Goal: Transaction & Acquisition: Purchase product/service

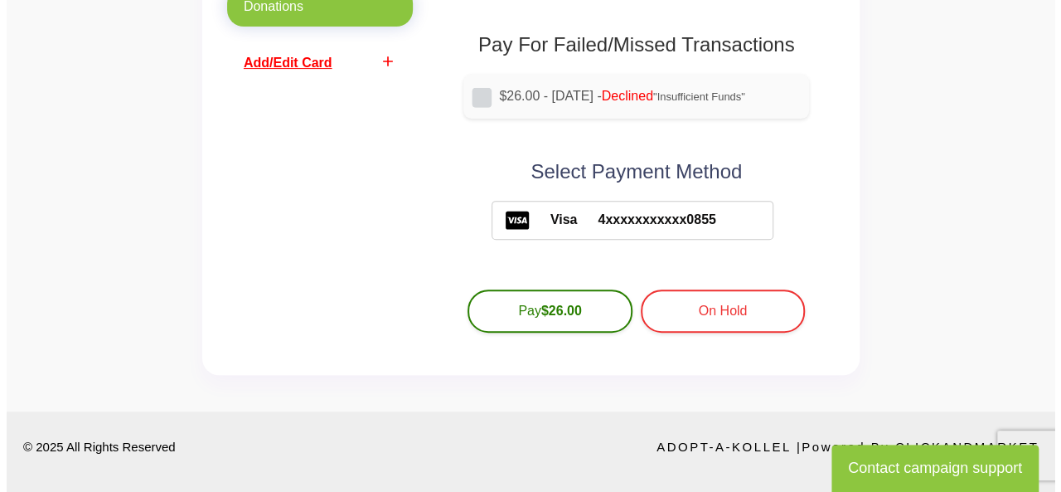
scroll to position [204, 0]
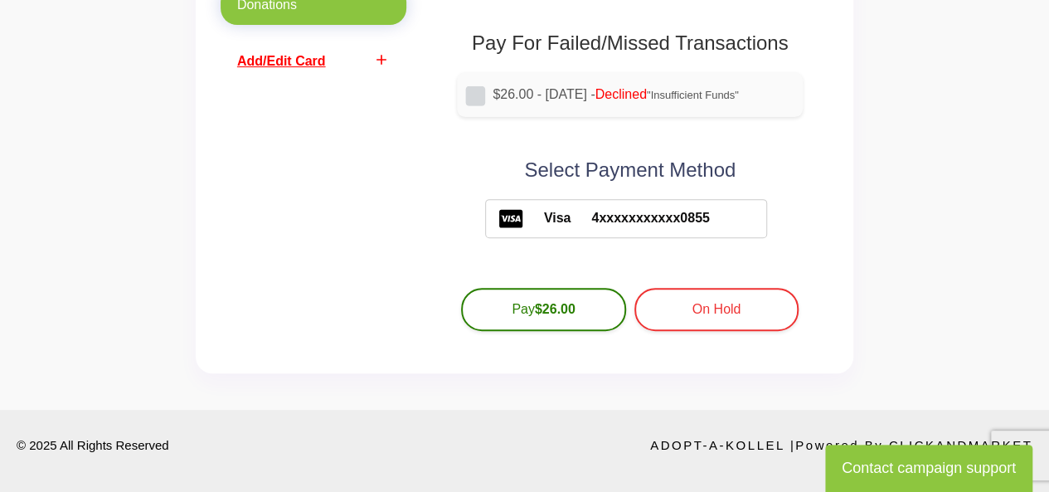
click at [295, 57] on span "Add/Edit Card" at bounding box center [281, 61] width 89 height 14
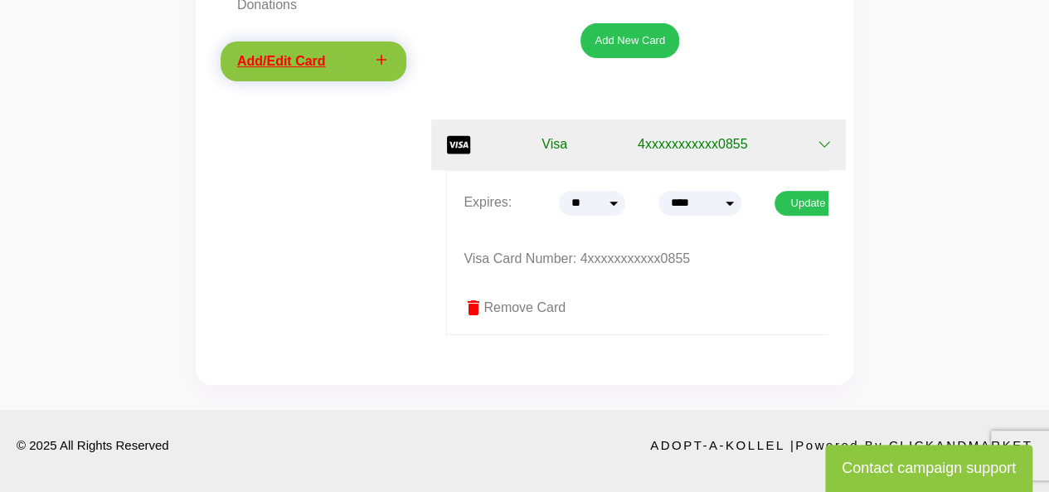
click at [821, 141] on icon "button" at bounding box center [823, 144] width 13 height 13
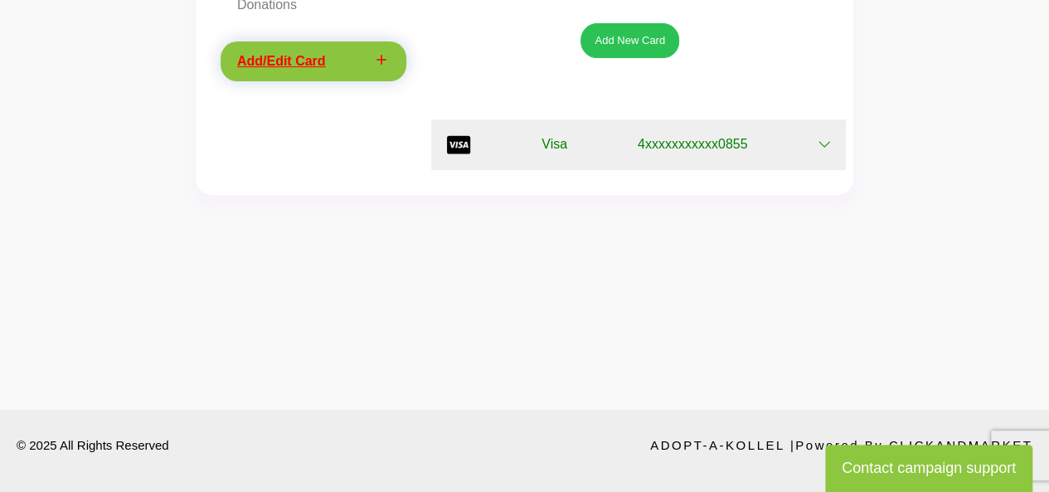
click at [821, 141] on icon "button" at bounding box center [823, 144] width 13 height 13
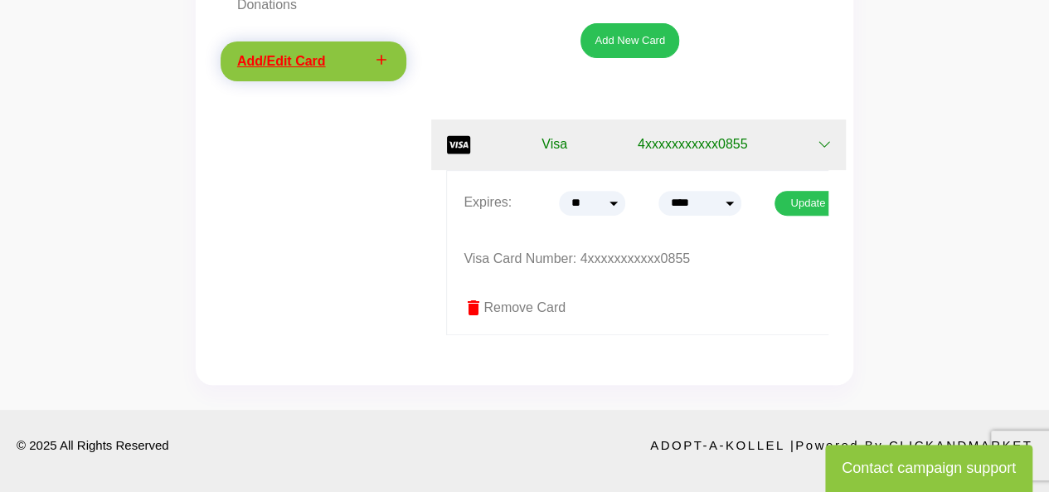
click at [529, 309] on label "delete Remove Card" at bounding box center [653, 308] width 380 height 20
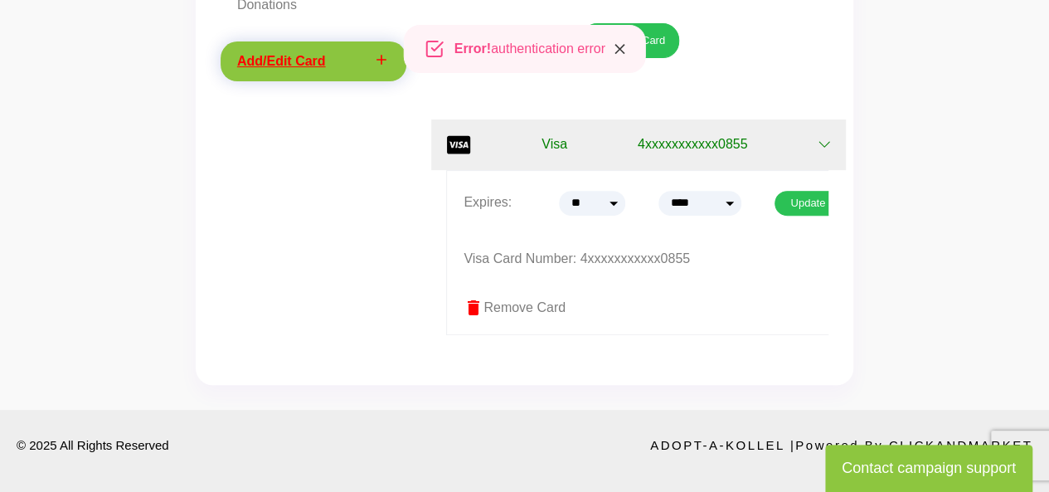
click at [623, 49] on icon "Close" at bounding box center [619, 49] width 17 height 19
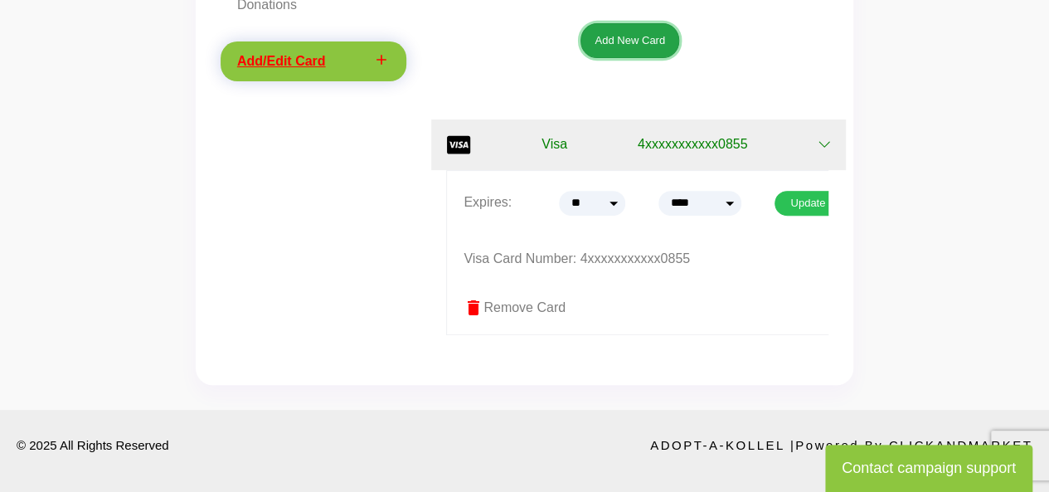
click at [627, 30] on button "Add New Card" at bounding box center [629, 40] width 99 height 35
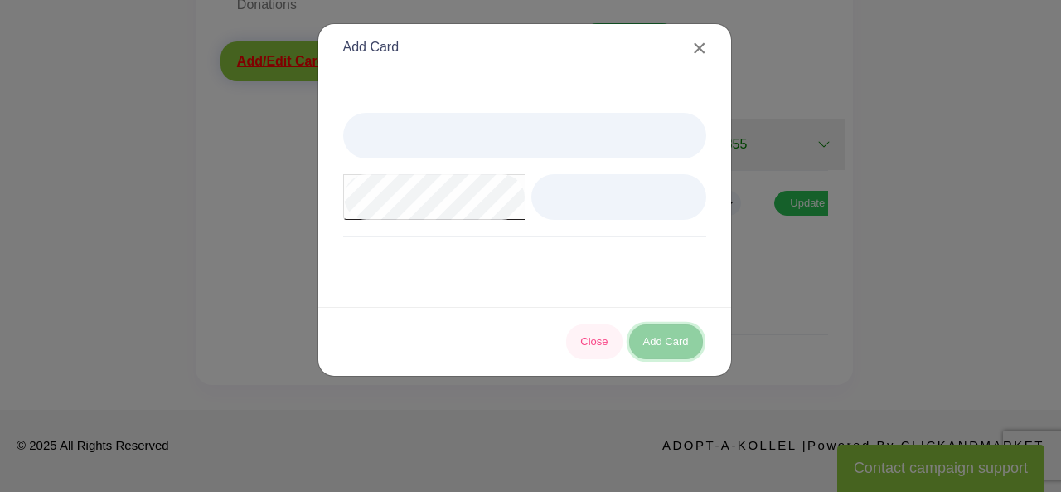
click at [668, 342] on button "Add Card" at bounding box center [666, 341] width 74 height 35
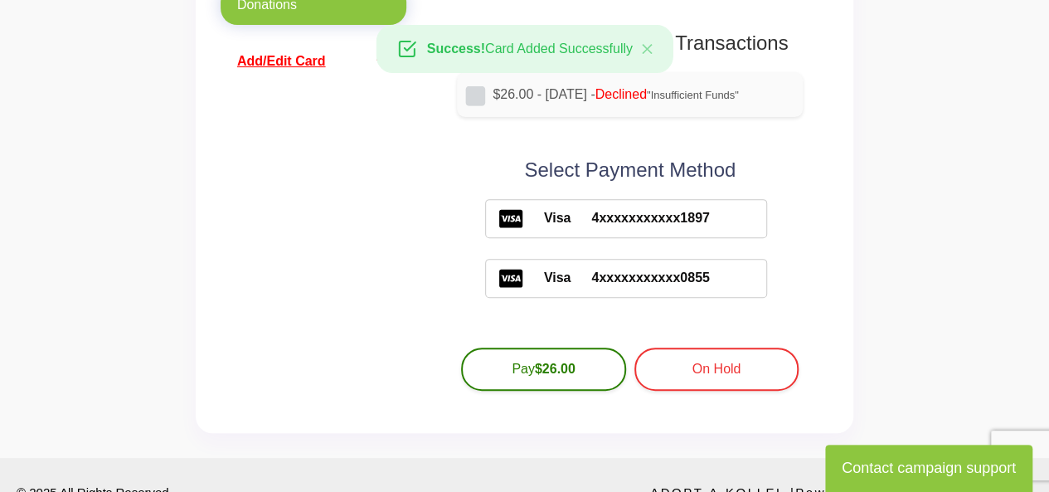
scroll to position [204, 0]
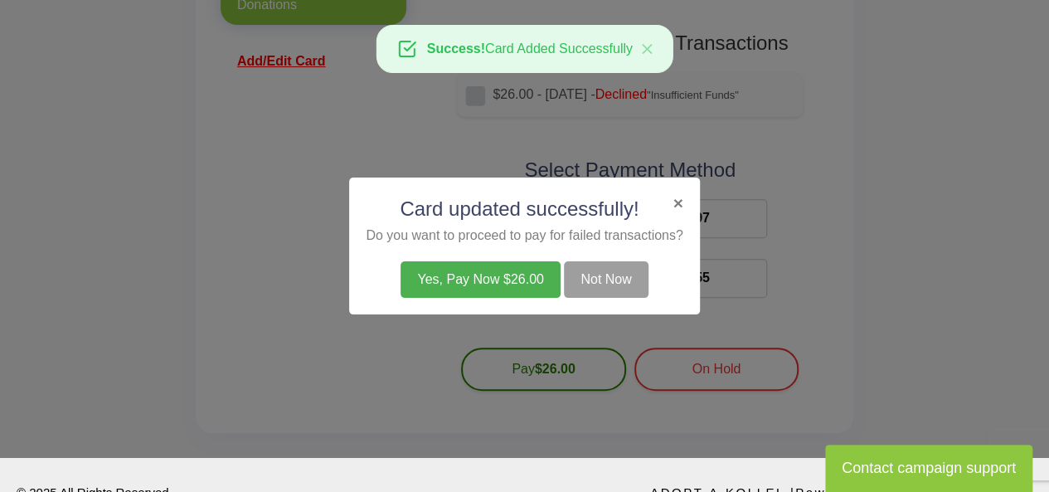
click at [505, 280] on button "Yes, Pay Now $26.00" at bounding box center [479, 279] width 159 height 36
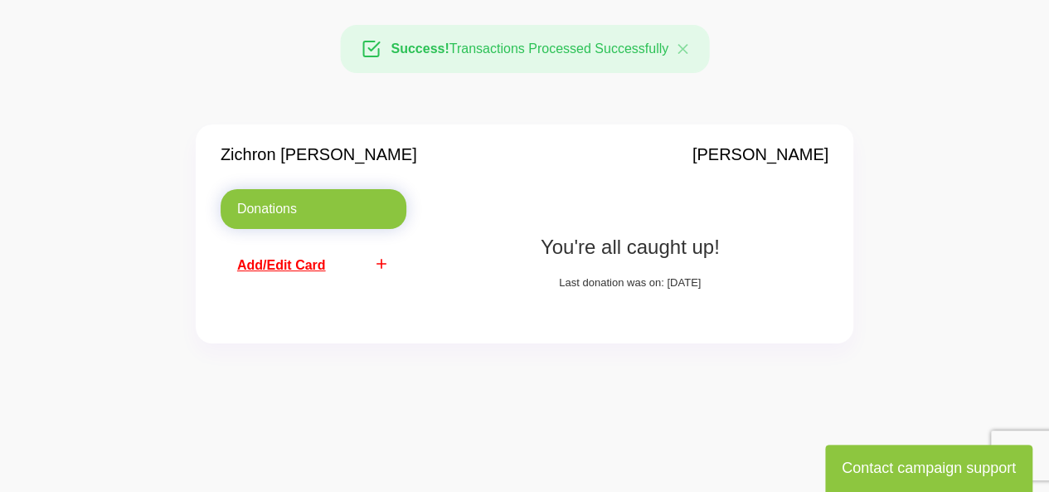
click at [322, 266] on span "Add/Edit Card" at bounding box center [281, 265] width 89 height 14
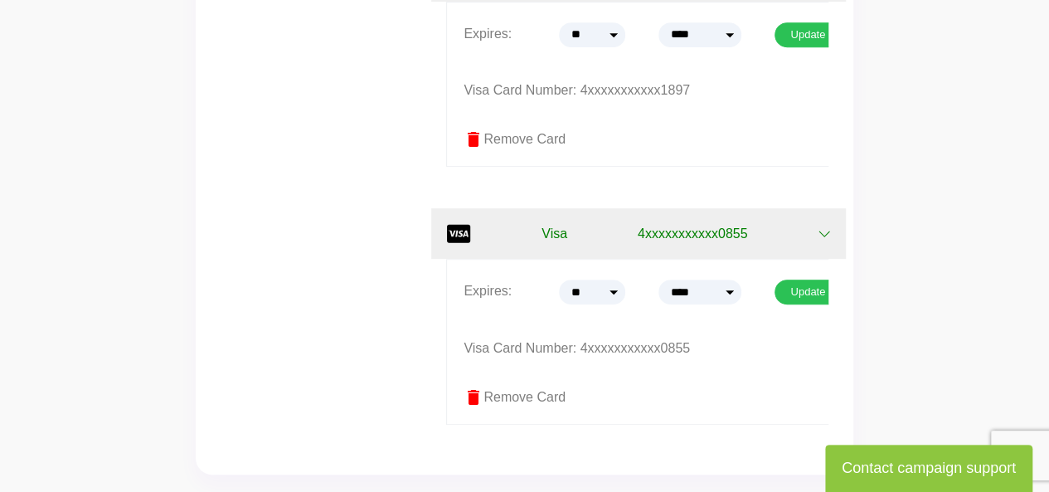
scroll to position [383, 0]
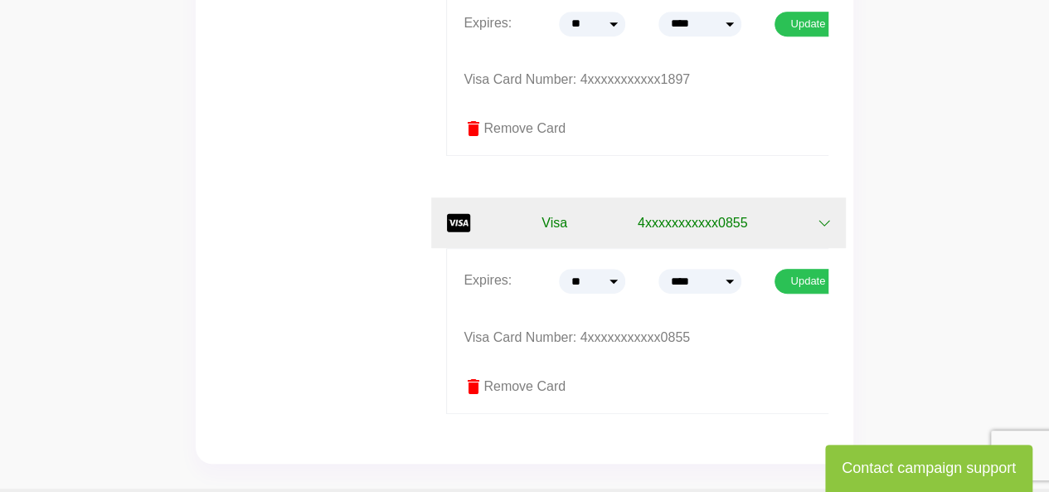
click at [479, 379] on span "delete" at bounding box center [473, 386] width 20 height 20
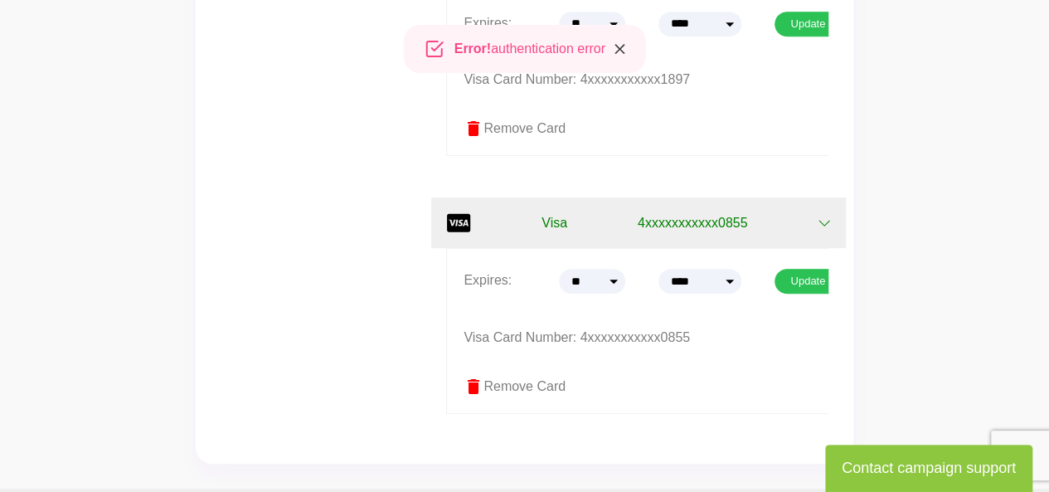
click at [616, 60] on button "Close" at bounding box center [619, 49] width 51 height 47
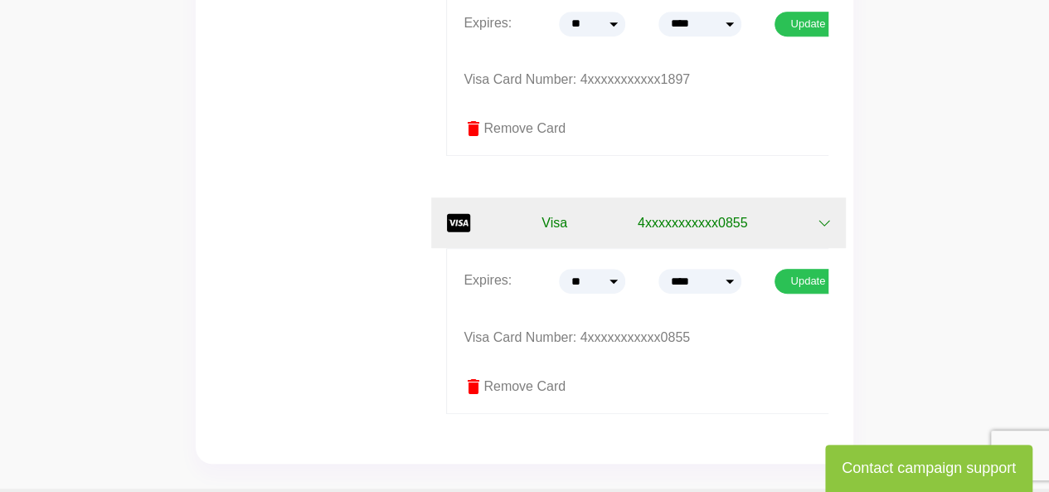
click at [825, 216] on icon "button" at bounding box center [823, 222] width 13 height 13
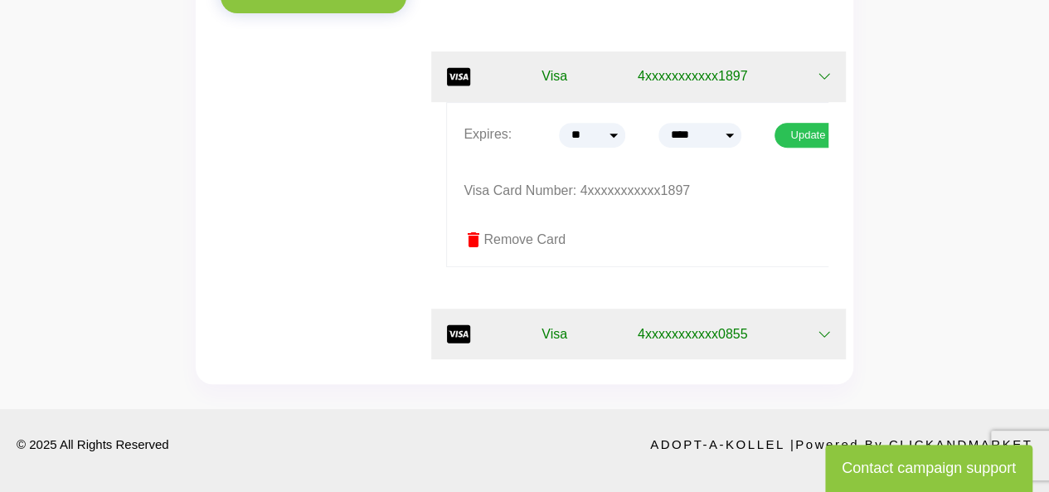
scroll to position [270, 0]
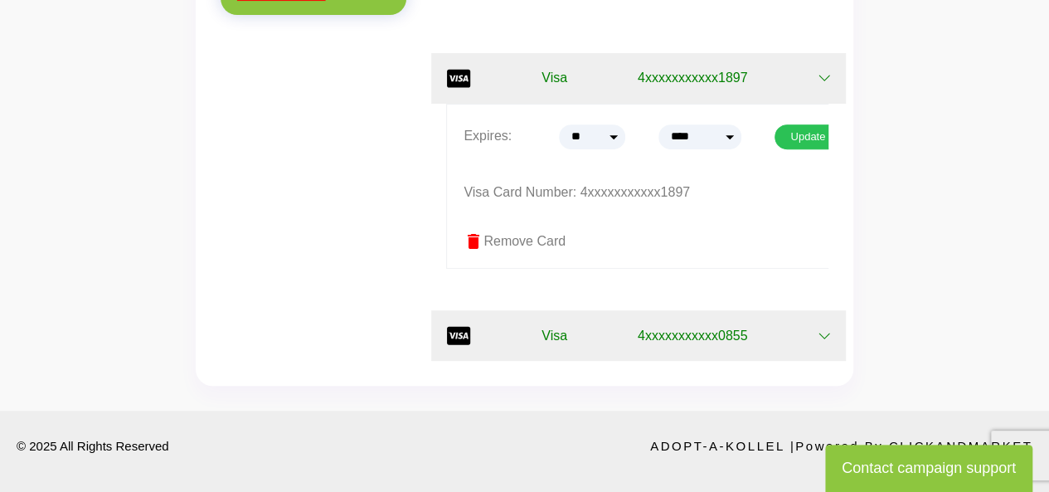
click at [512, 245] on label "delete Remove Card" at bounding box center [653, 241] width 380 height 20
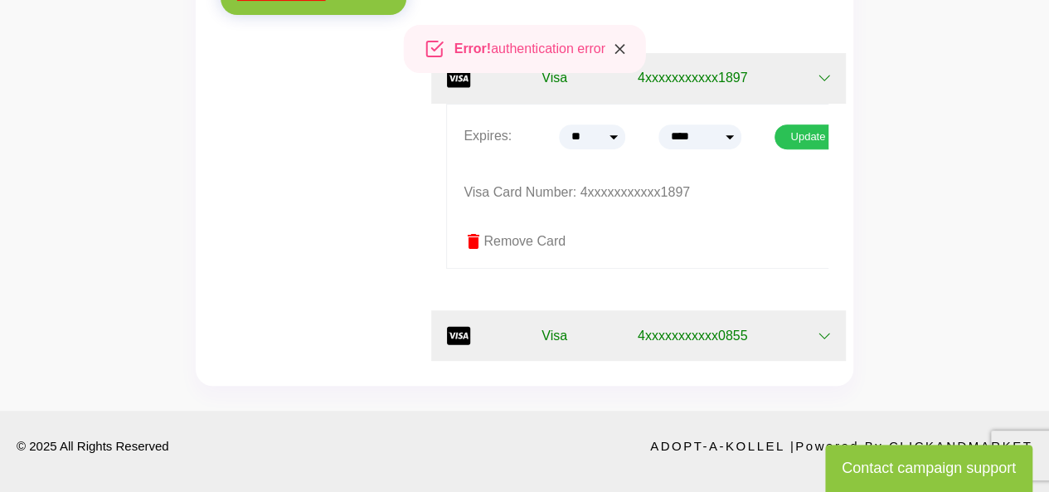
click at [620, 48] on icon "Close" at bounding box center [619, 49] width 17 height 19
